Goal: Register for event/course

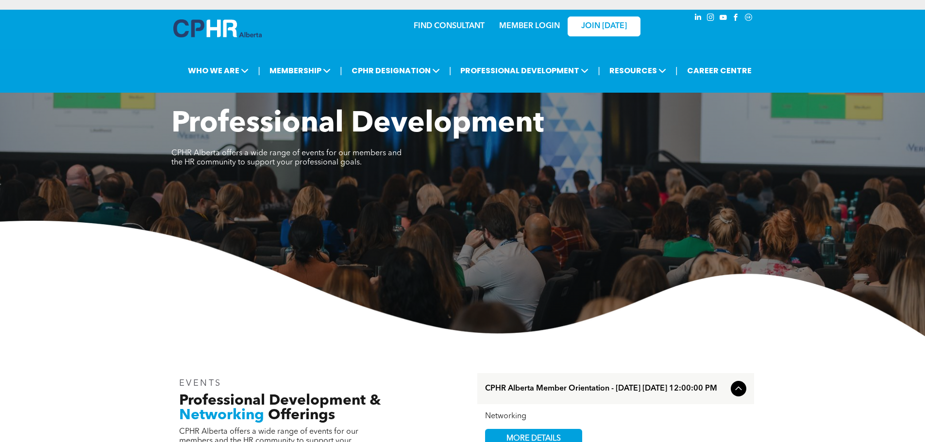
click at [535, 29] on link "MEMBER LOGIN" at bounding box center [529, 26] width 61 height 8
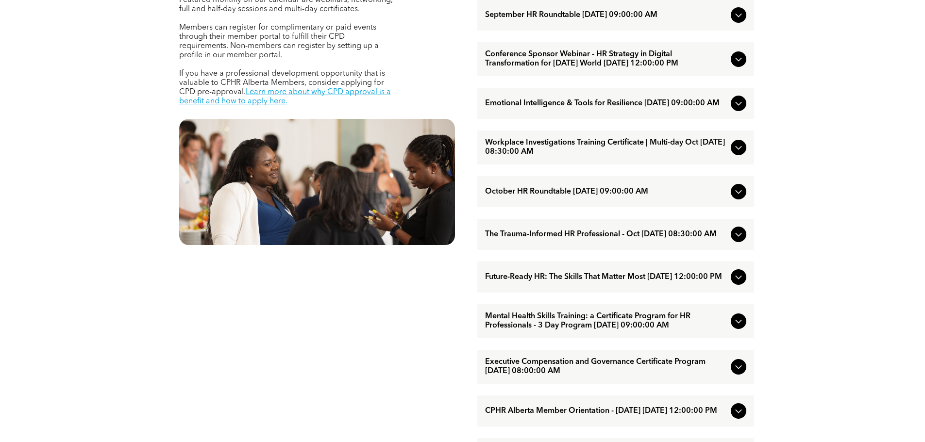
scroll to position [485, 0]
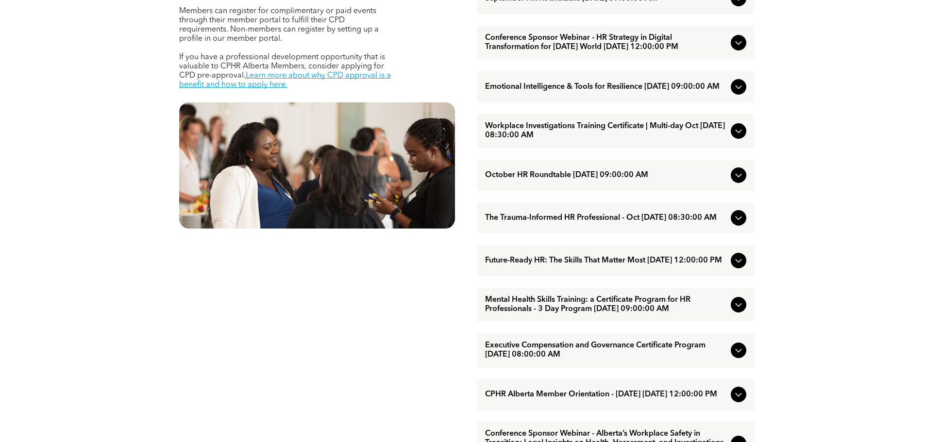
click at [681, 223] on span "The Trauma-Informed HR Professional - Oct [DATE] 08:30:00 AM" at bounding box center [606, 218] width 242 height 9
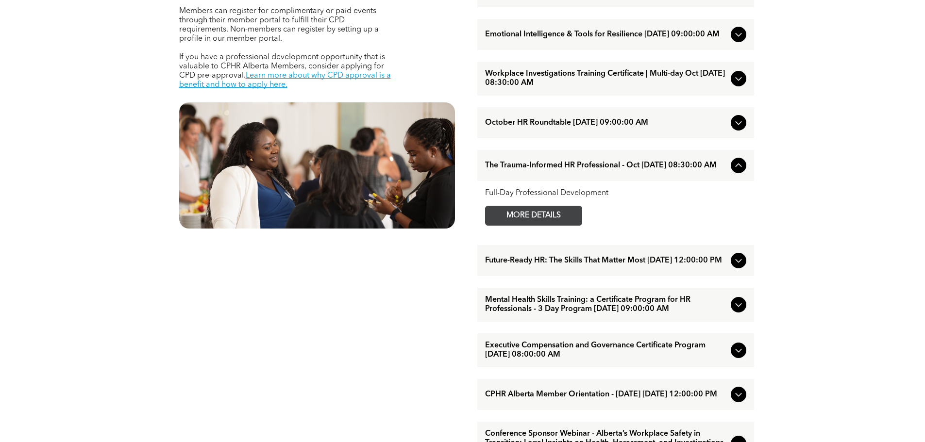
click at [556, 225] on span "MORE DETAILS" at bounding box center [533, 215] width 77 height 19
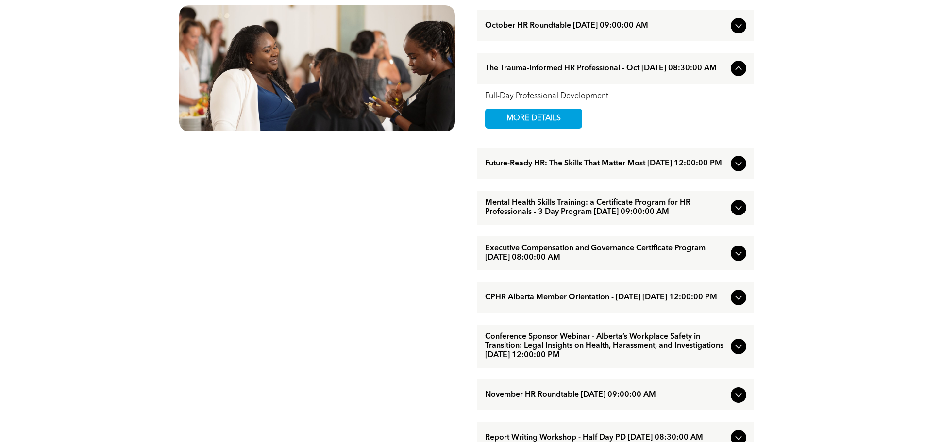
scroll to position [631, 0]
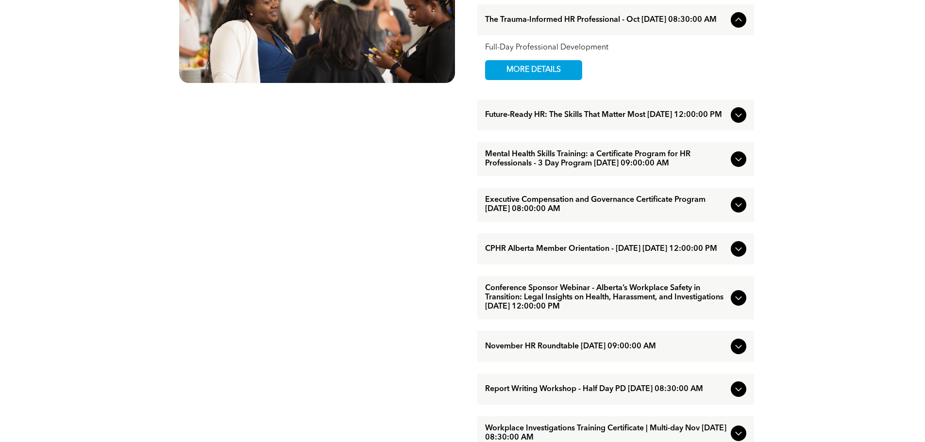
click at [644, 312] on span "Conference Sponsor Webinar - Alberta’s Workplace Safety in Transition: Legal In…" at bounding box center [606, 298] width 242 height 28
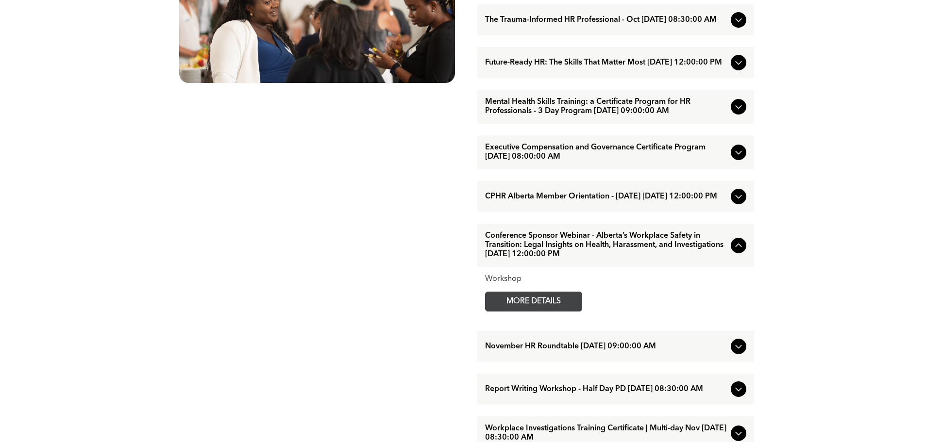
click at [541, 311] on span "MORE DETAILS" at bounding box center [533, 301] width 77 height 19
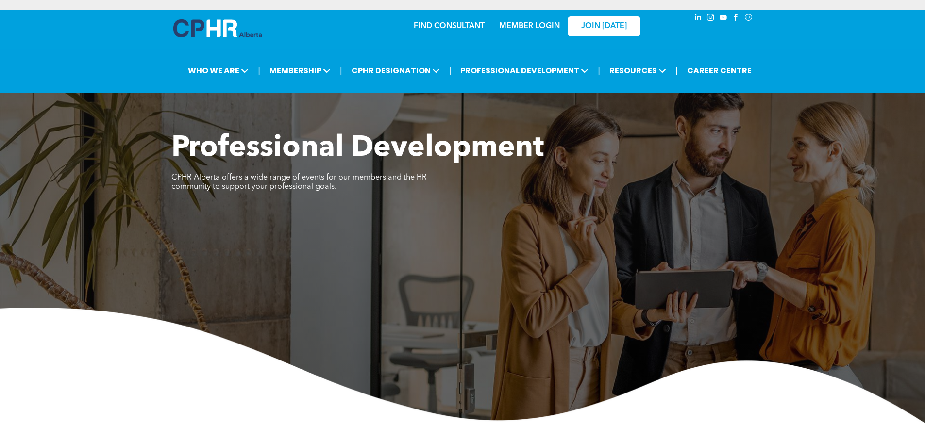
scroll to position [340, 0]
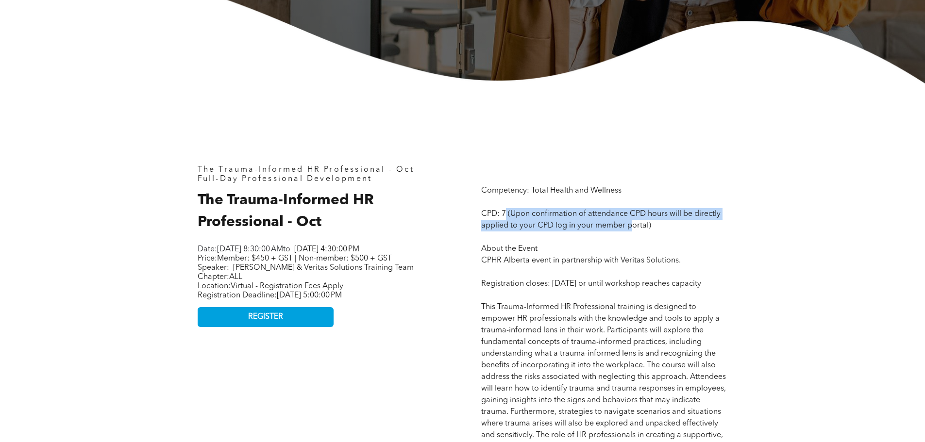
drag, startPoint x: 505, startPoint y: 215, endPoint x: 631, endPoint y: 230, distance: 126.6
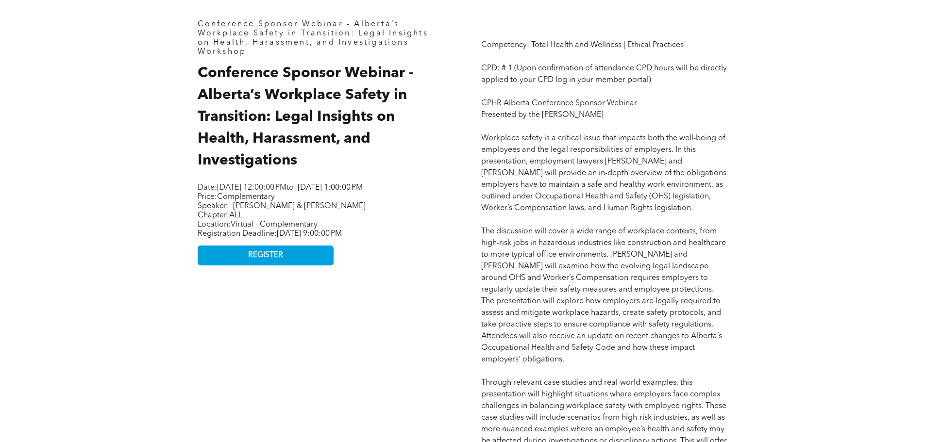
scroll to position [437, 0]
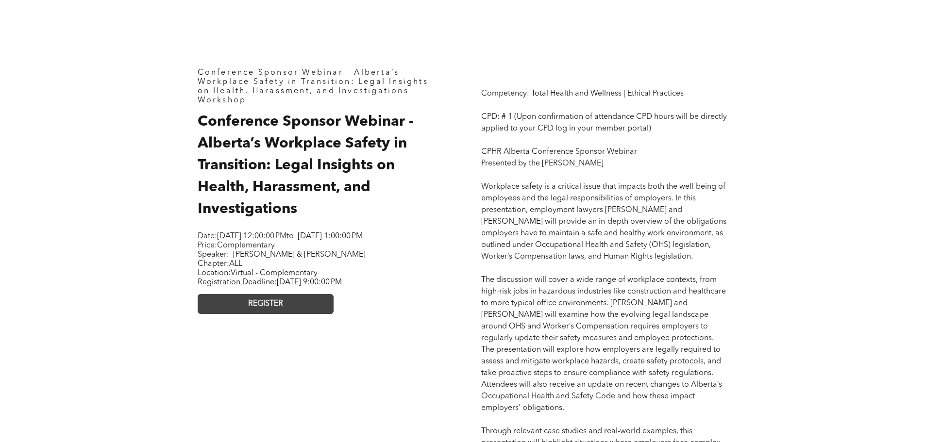
click at [281, 314] on link "REGISTER" at bounding box center [266, 304] width 136 height 20
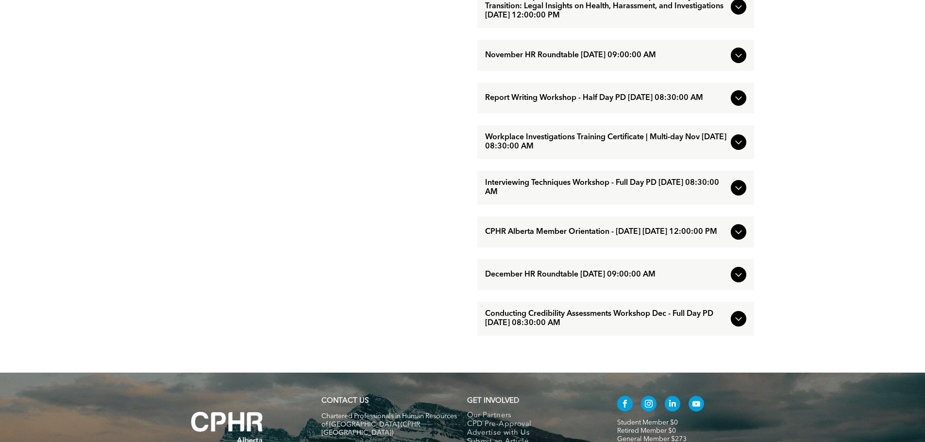
scroll to position [874, 0]
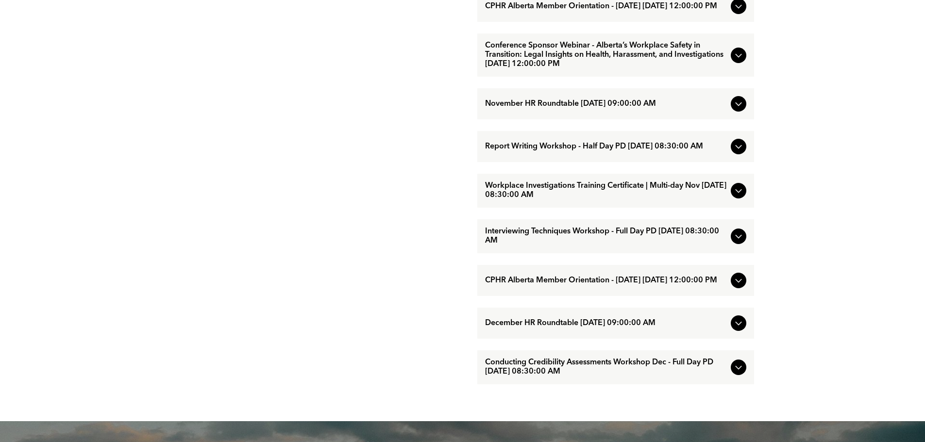
click at [668, 151] on span "Report Writing Workshop - Half Day PD [DATE] 08:30:00 AM" at bounding box center [606, 146] width 242 height 9
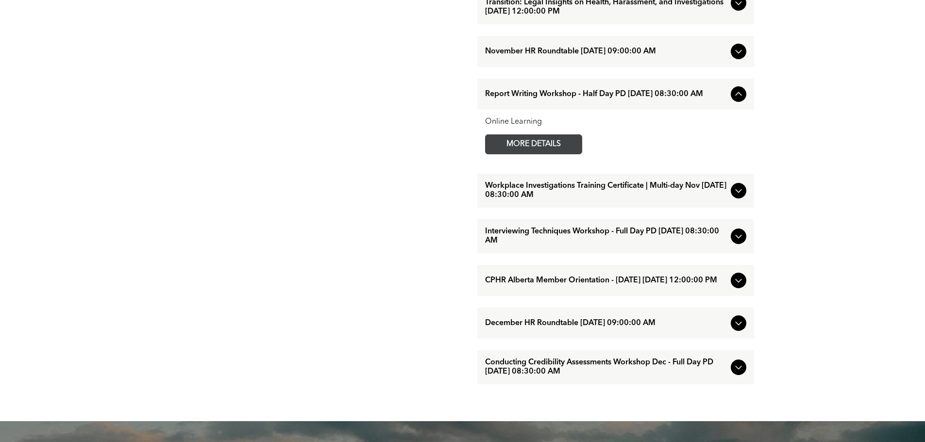
click at [542, 154] on span "MORE DETAILS" at bounding box center [533, 144] width 77 height 19
click at [654, 246] on span "Interviewing Techniques Workshop - Full Day PD [DATE] 08:30:00 AM" at bounding box center [606, 236] width 242 height 18
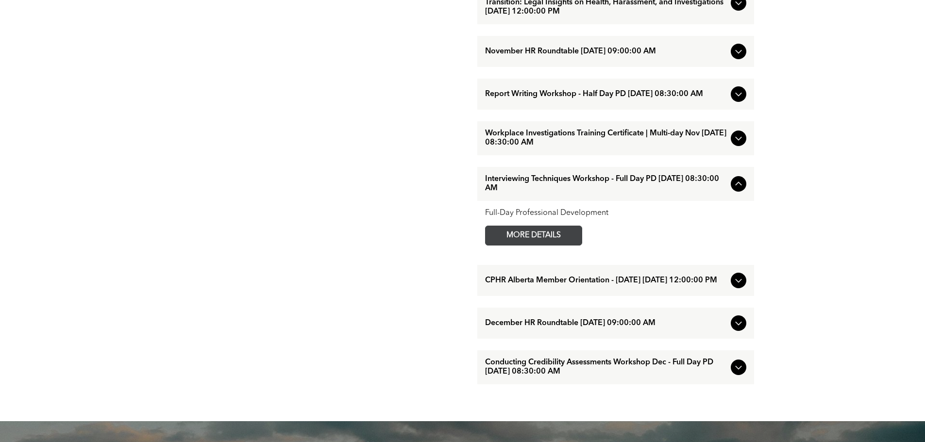
click at [554, 245] on span "MORE DETAILS" at bounding box center [533, 235] width 77 height 19
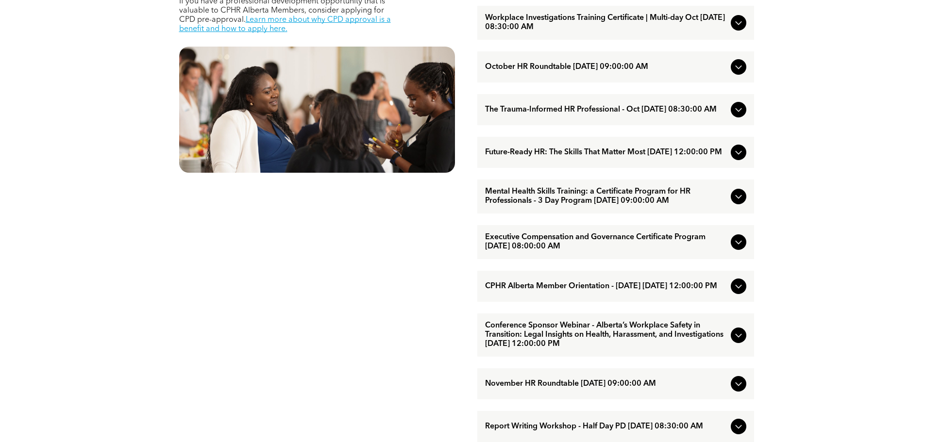
scroll to position [534, 0]
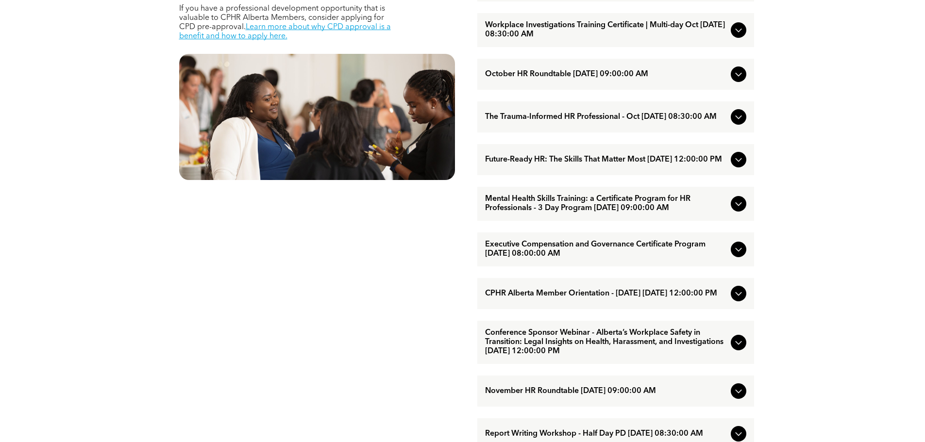
click at [647, 259] on span "Executive Compensation and Governance Certificate Program [DATE] 08:00:00 AM" at bounding box center [606, 249] width 242 height 18
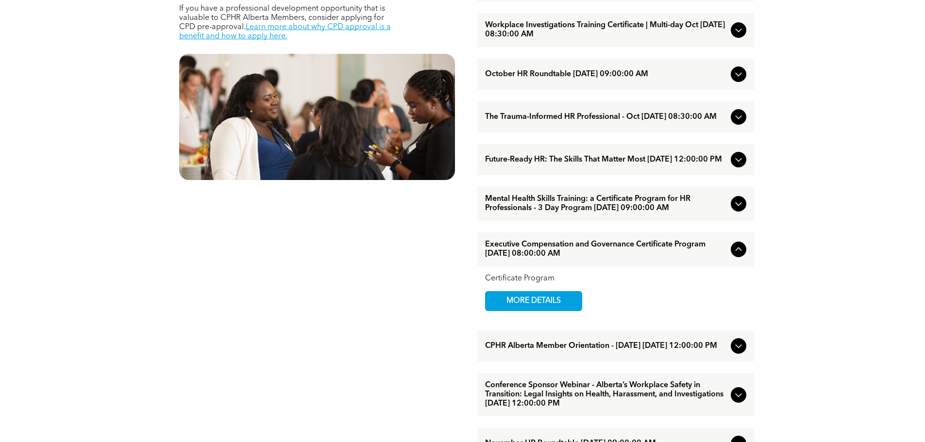
scroll to position [485, 0]
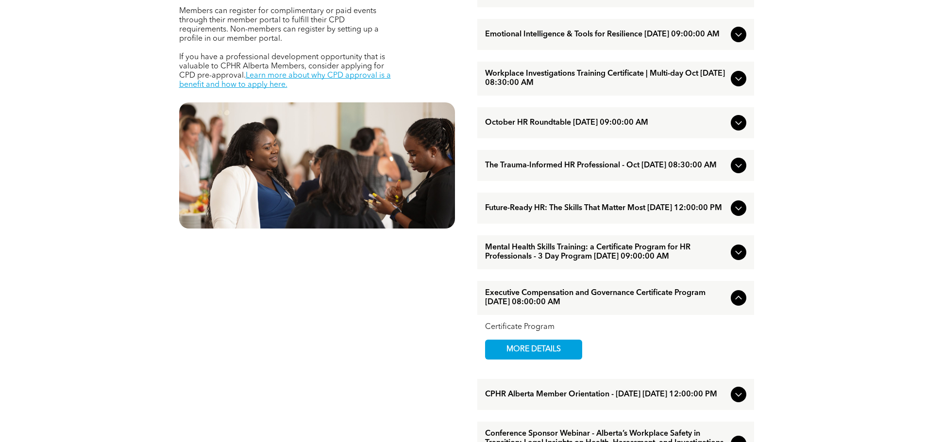
click at [570, 213] on span "Future-Ready HR: The Skills That Matter Most [DATE] 12:00:00 PM" at bounding box center [606, 208] width 242 height 9
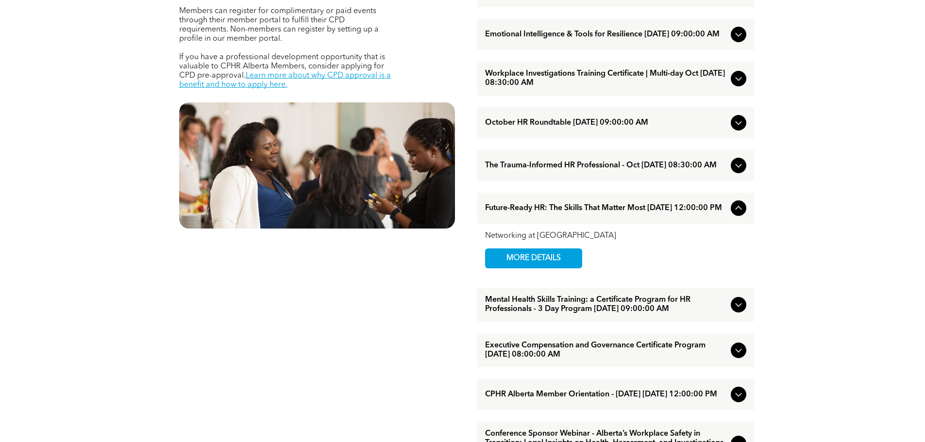
click at [212, 325] on div "EVENTS Professional Development & Networking Offerings CPHR Alberta offers a wi…" at bounding box center [316, 330] width 291 height 901
click at [661, 314] on span "Mental Health Skills Training: a Certificate Program for HR Professionals - 3 D…" at bounding box center [606, 305] width 242 height 18
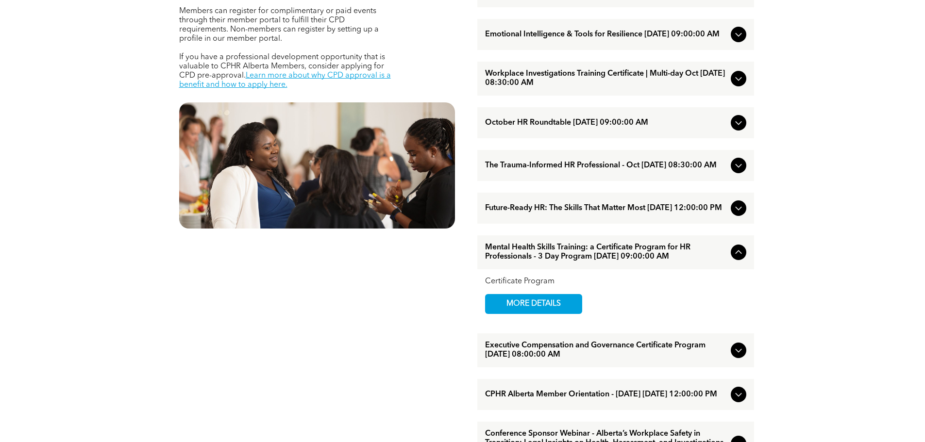
scroll to position [534, 0]
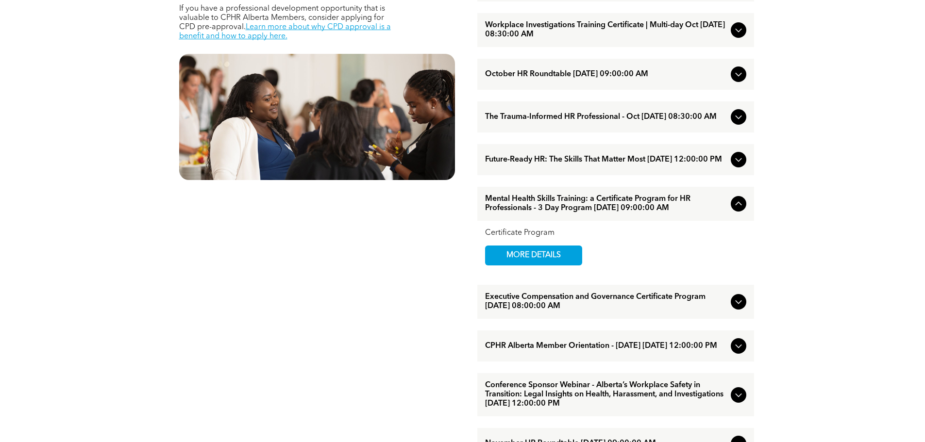
click at [586, 311] on span "Executive Compensation and Governance Certificate Program [DATE] 08:00:00 AM" at bounding box center [606, 302] width 242 height 18
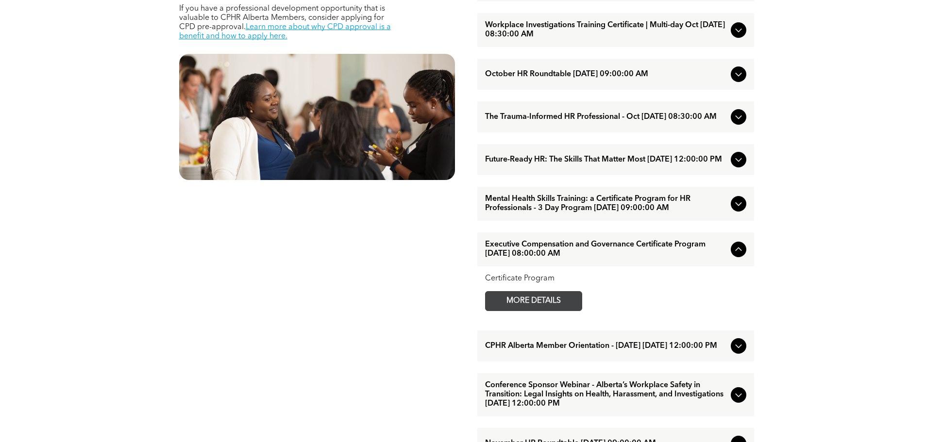
click at [552, 311] on span "MORE DETAILS" at bounding box center [533, 301] width 77 height 19
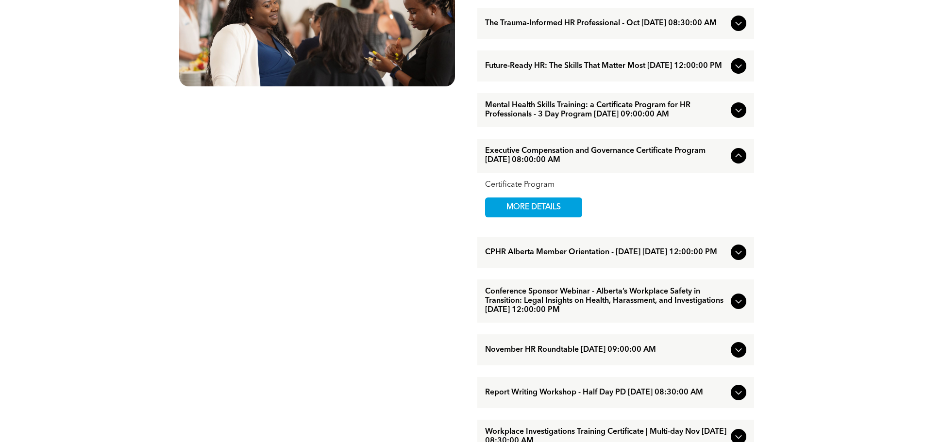
scroll to position [631, 0]
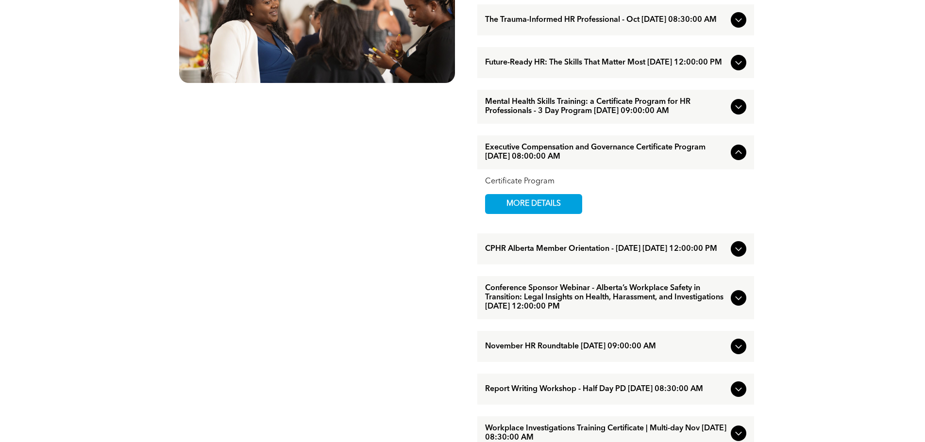
click at [589, 254] on span "CPHR Alberta Member Orientation - [DATE] [DATE] 12:00:00 PM" at bounding box center [606, 249] width 242 height 9
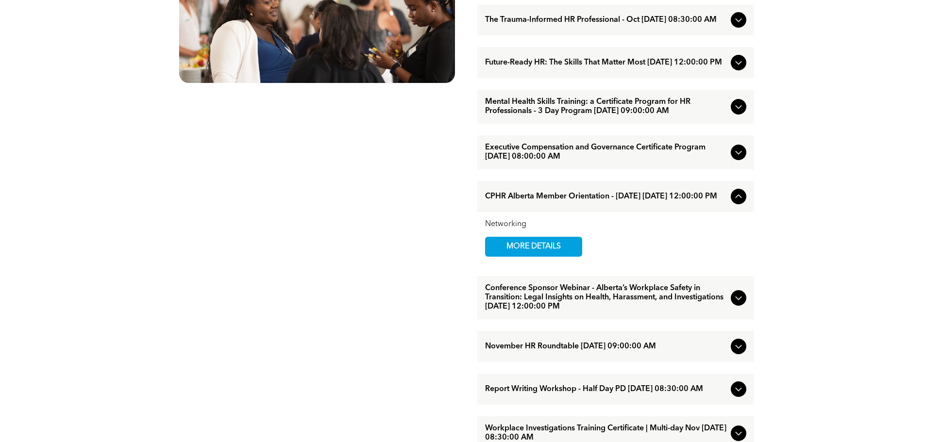
click at [398, 274] on div "EVENTS Professional Development & Networking Offerings CPHR Alberta offers a wi…" at bounding box center [316, 184] width 291 height 901
click at [526, 256] on span "MORE DETAILS" at bounding box center [533, 246] width 77 height 19
click at [629, 312] on span "Conference Sponsor Webinar - Alberta’s Workplace Safety in Transition: Legal In…" at bounding box center [606, 298] width 242 height 28
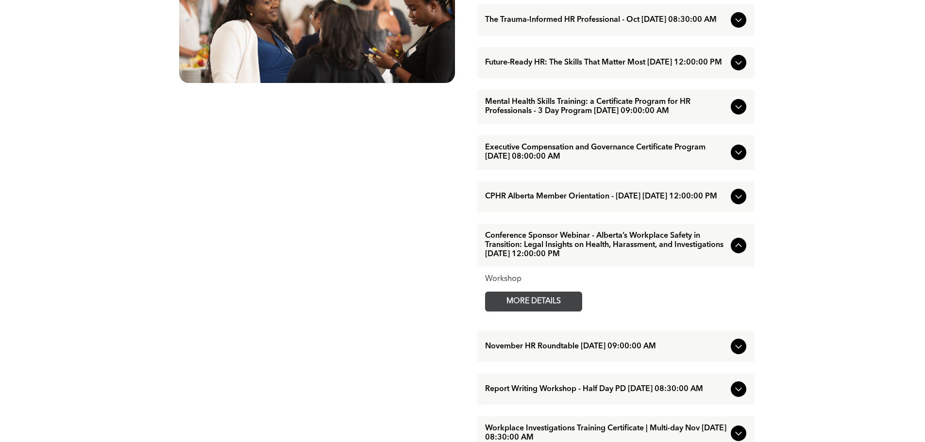
click at [563, 311] on span "MORE DETAILS" at bounding box center [533, 301] width 77 height 19
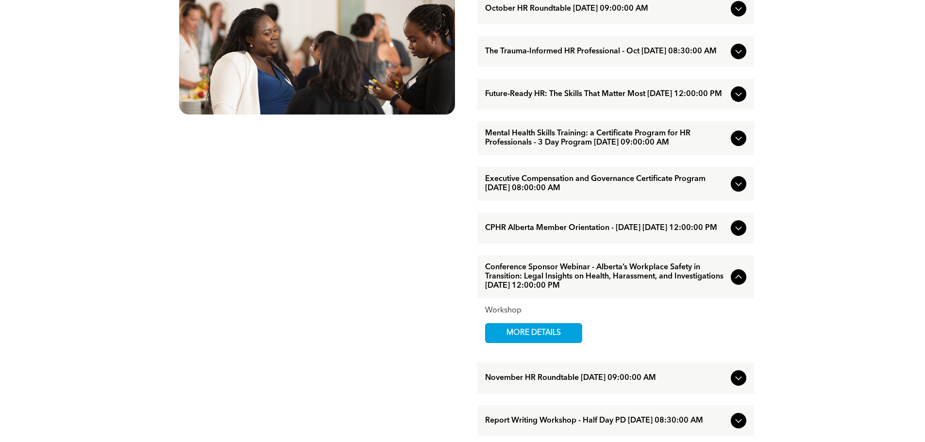
scroll to position [583, 0]
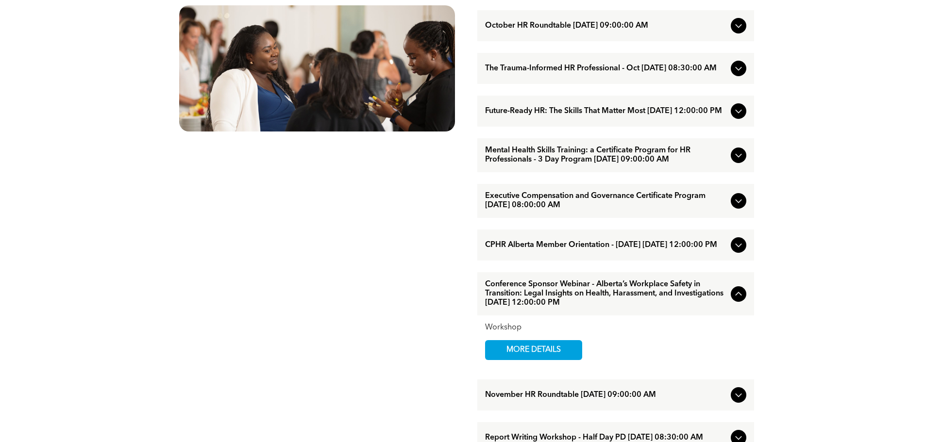
click at [607, 116] on span "Future-Ready HR: The Skills That Matter Most [DATE] 12:00:00 PM" at bounding box center [606, 111] width 242 height 9
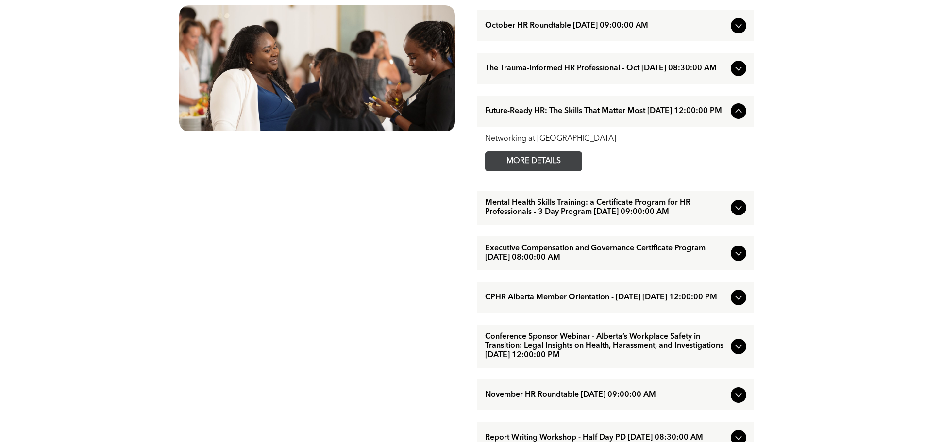
click at [522, 171] on span "MORE DETAILS" at bounding box center [533, 161] width 77 height 19
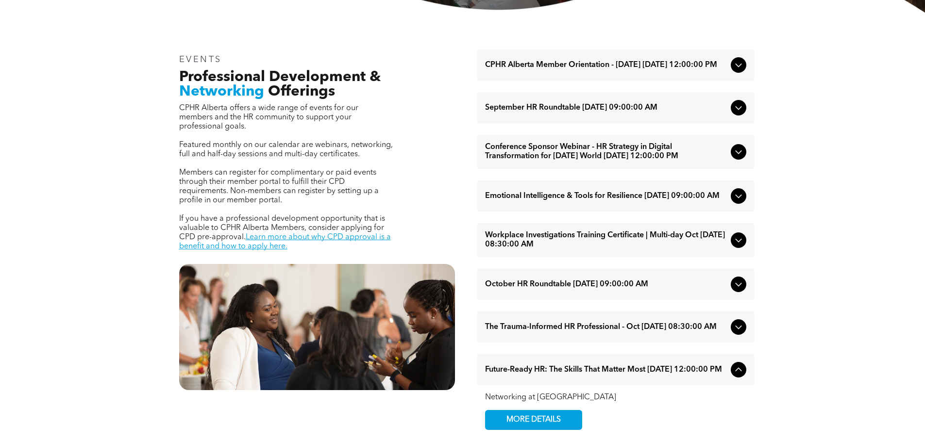
scroll to position [340, 0]
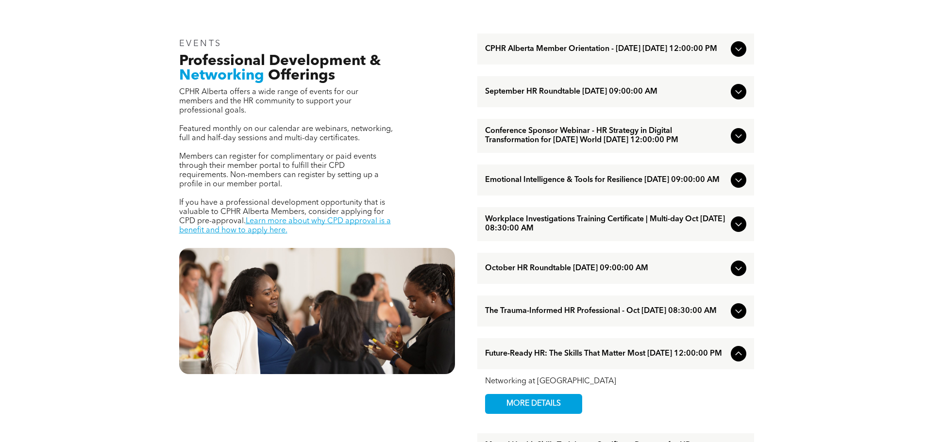
click at [540, 316] on span "The Trauma-Informed HR Professional - Oct [DATE] 08:30:00 AM" at bounding box center [606, 311] width 242 height 9
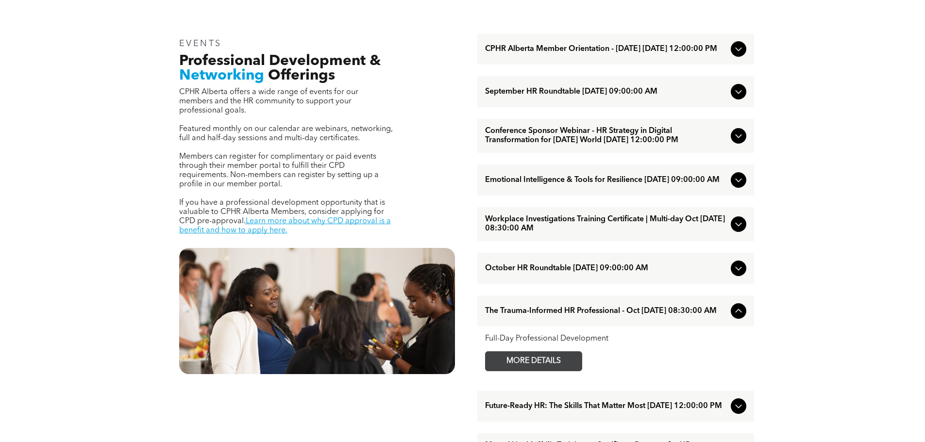
click at [528, 371] on span "MORE DETAILS" at bounding box center [533, 361] width 77 height 19
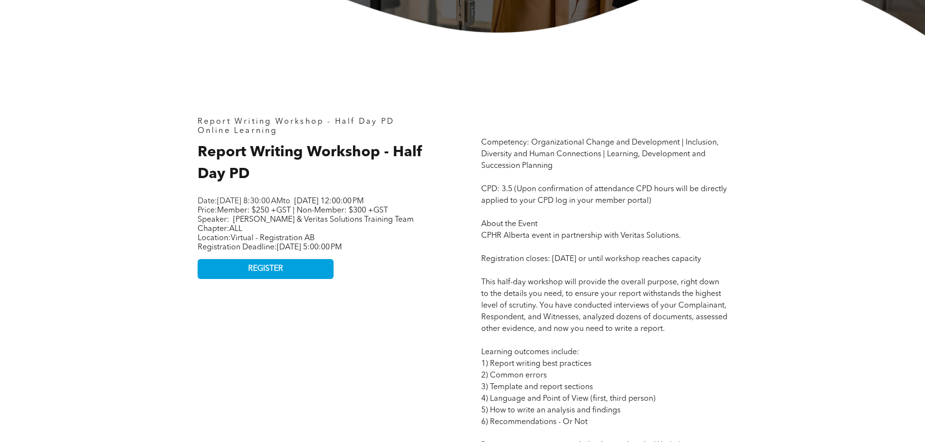
scroll to position [388, 0]
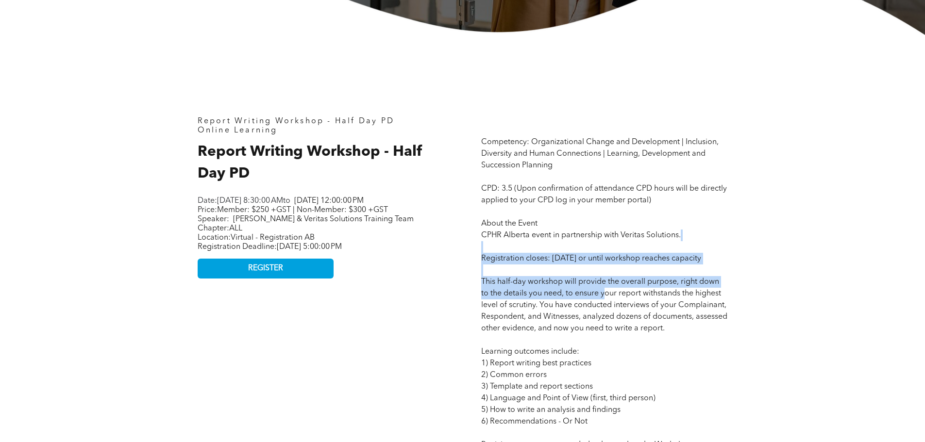
drag, startPoint x: 513, startPoint y: 253, endPoint x: 603, endPoint y: 302, distance: 102.8
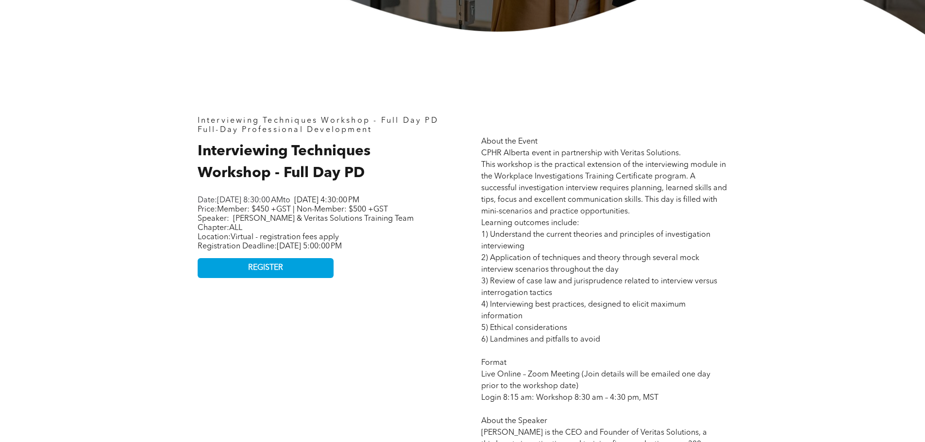
scroll to position [388, 0]
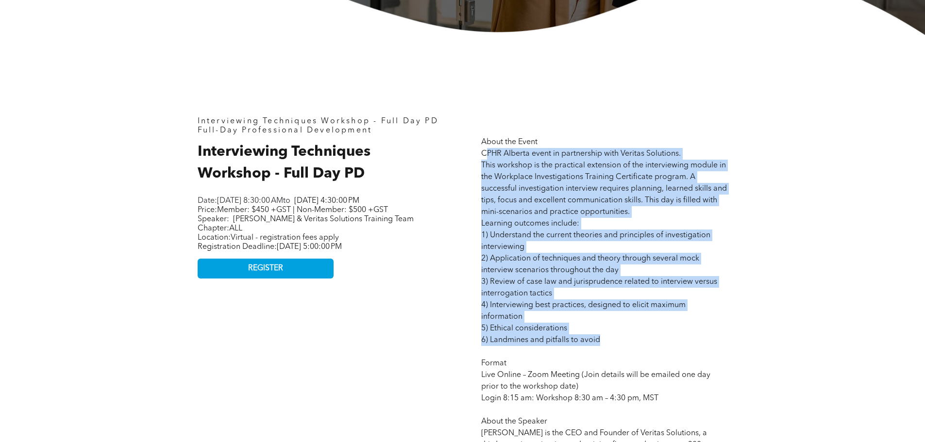
drag, startPoint x: 484, startPoint y: 149, endPoint x: 601, endPoint y: 336, distance: 220.9
click at [601, 336] on p "About the Event CPHR Alberta event in partnership with Veritas Solutions. This …" at bounding box center [604, 421] width 246 height 571
click at [722, 321] on p "About the Event CPHR Alberta event in partnership with Veritas Solutions. This …" at bounding box center [604, 421] width 246 height 571
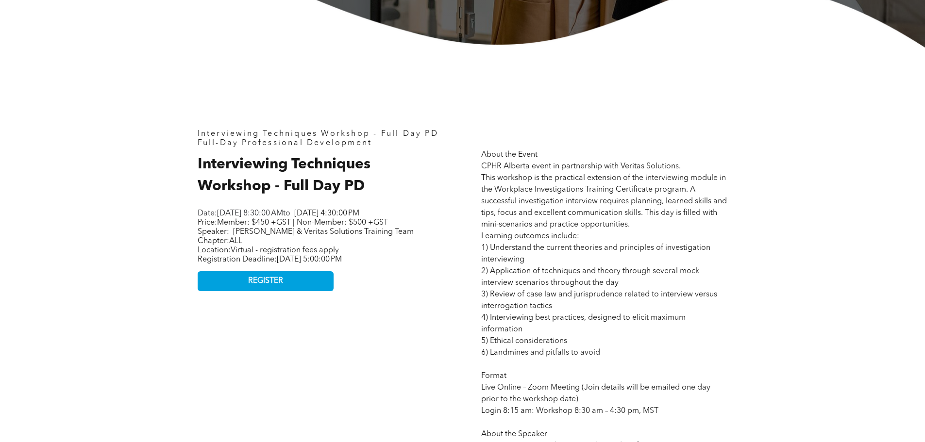
scroll to position [243, 0]
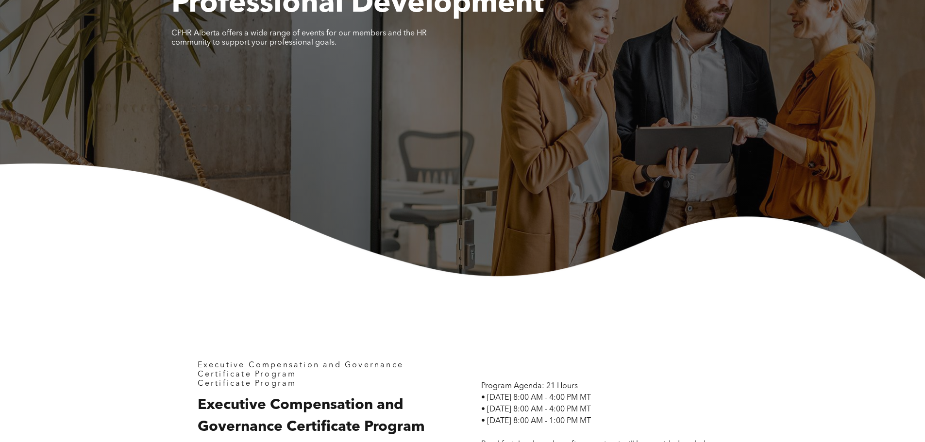
scroll to position [291, 0]
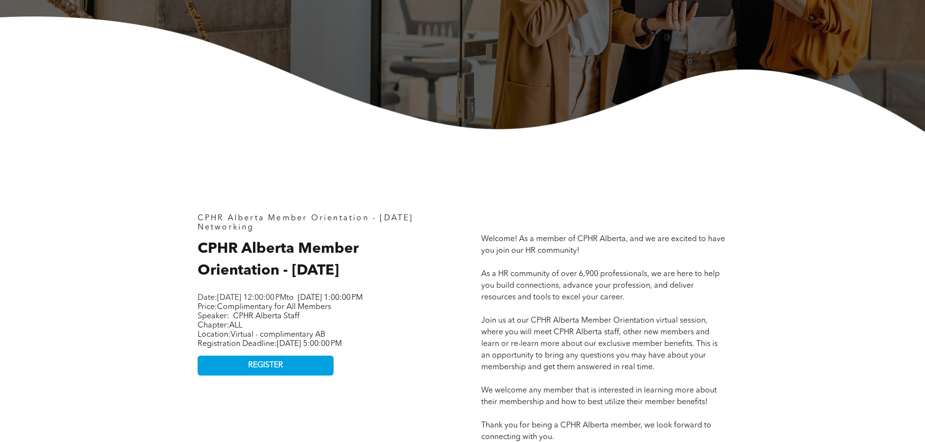
scroll to position [485, 0]
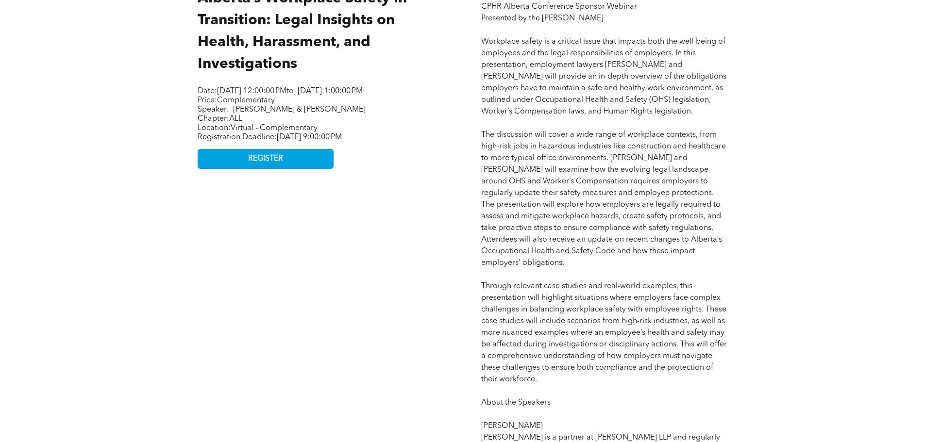
scroll to position [583, 0]
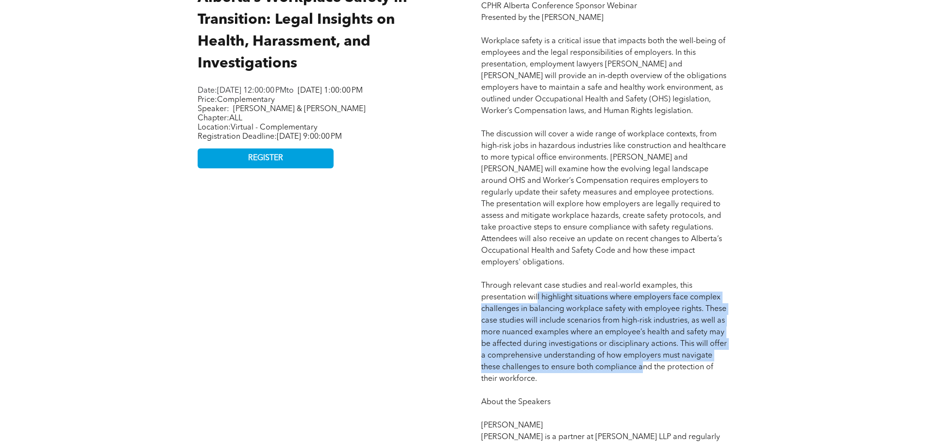
drag, startPoint x: 537, startPoint y: 281, endPoint x: 642, endPoint y: 354, distance: 127.9
click at [642, 354] on span "Competency: Total Health and Wellness | Ethical Practices CPD: # 1 (Upon confir…" at bounding box center [604, 367] width 246 height 847
click at [642, 355] on span "Competency: Total Health and Wellness | Ethical Practices CPD: # 1 (Upon confir…" at bounding box center [604, 367] width 246 height 847
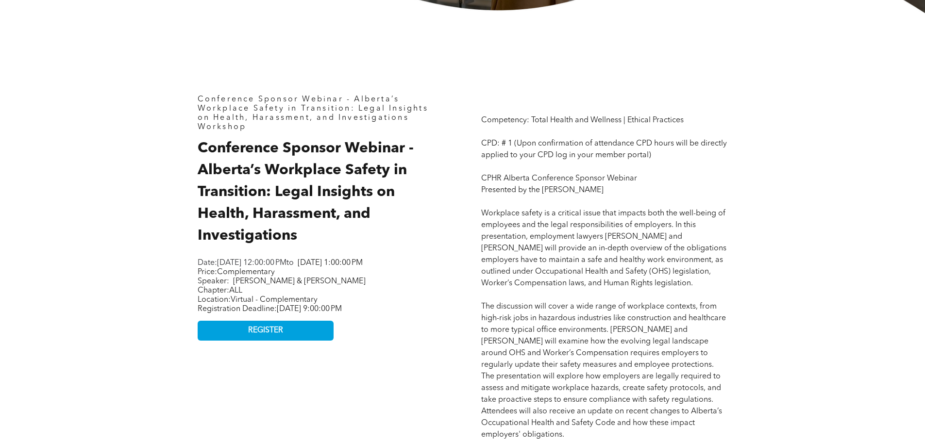
scroll to position [388, 0]
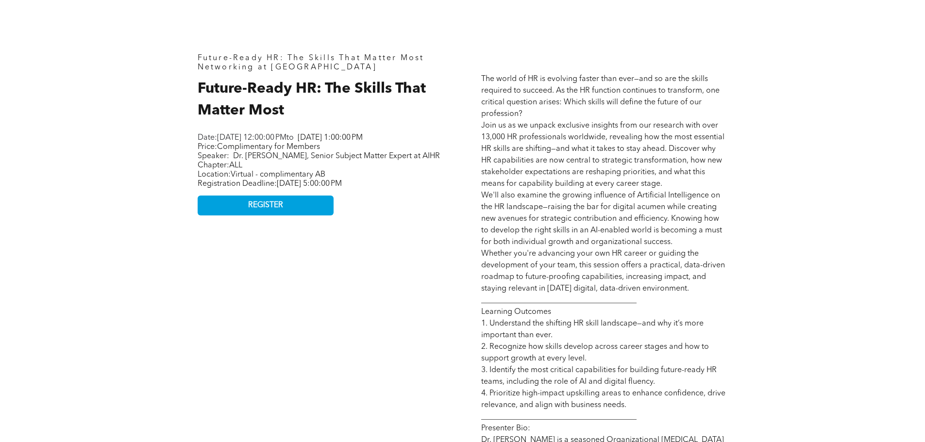
scroll to position [437, 0]
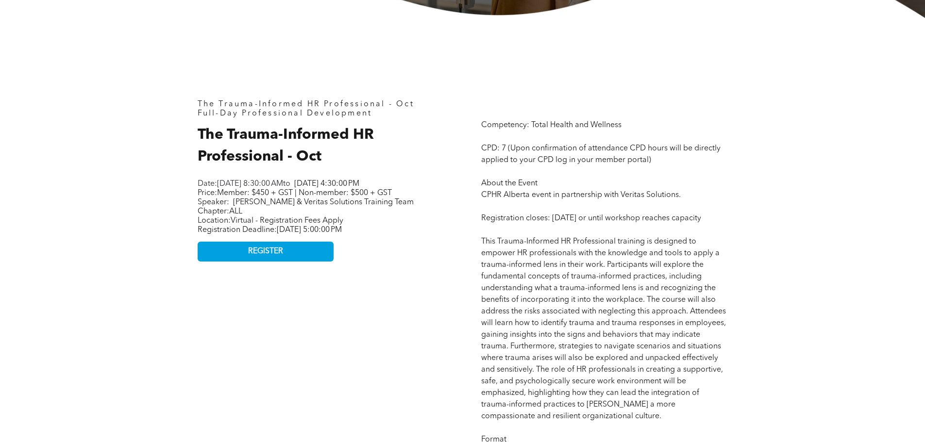
scroll to position [388, 0]
